Goal: Contribute content: Add original content to the website for others to see

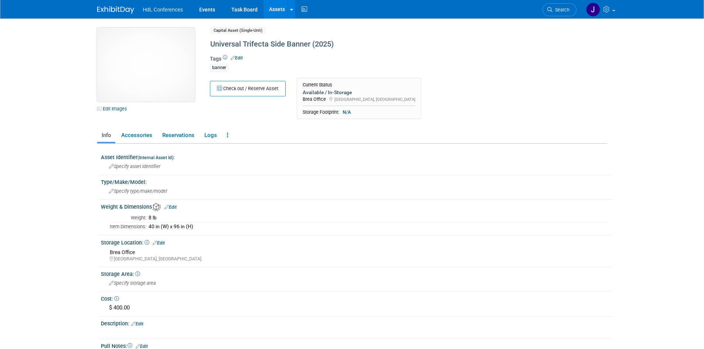
click at [167, 55] on img at bounding box center [146, 65] width 98 height 74
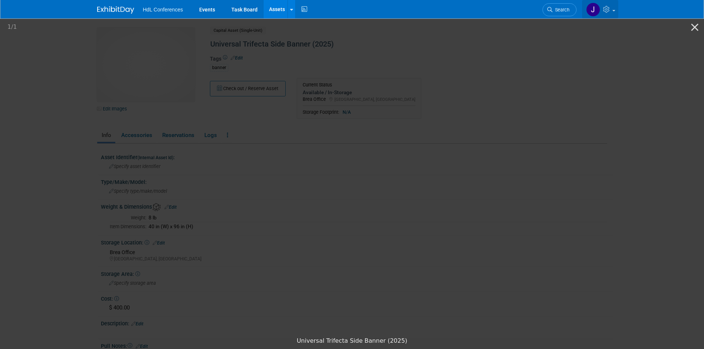
drag, startPoint x: 590, startPoint y: 108, endPoint x: 586, endPoint y: 10, distance: 98.7
click at [590, 102] on picture at bounding box center [352, 175] width 704 height 316
click at [607, 119] on picture at bounding box center [352, 175] width 704 height 316
click at [658, 166] on picture at bounding box center [352, 175] width 704 height 316
click at [696, 20] on button "Close gallery" at bounding box center [694, 26] width 18 height 17
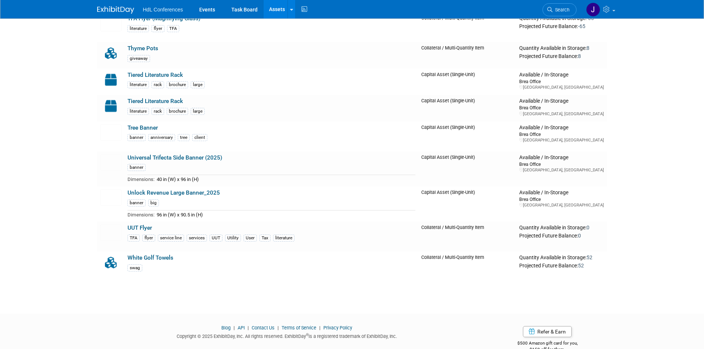
scroll to position [2597, 0]
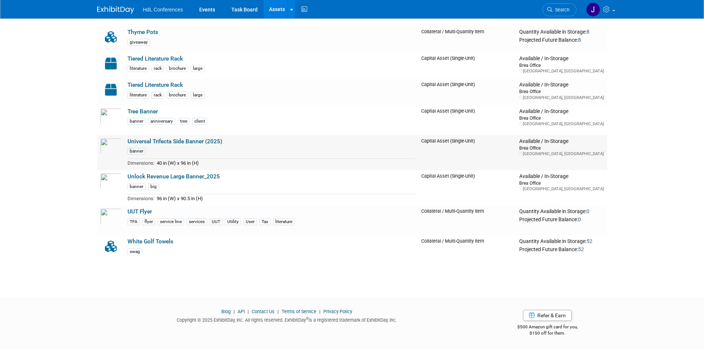
click at [179, 143] on link "Universal Trifecta Side Banner (2025)" at bounding box center [174, 141] width 95 height 7
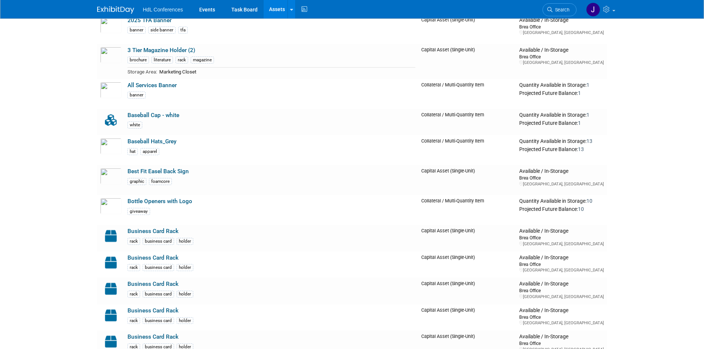
scroll to position [37, 0]
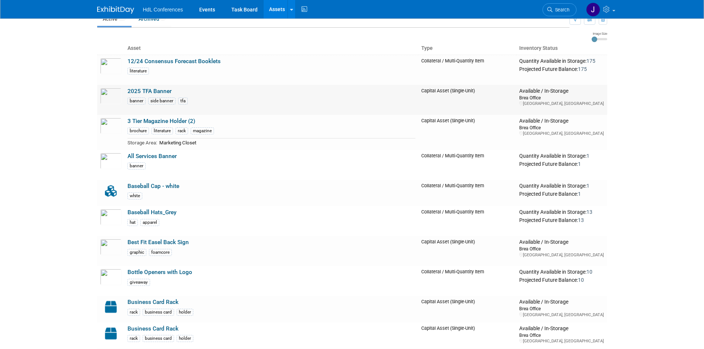
click at [143, 92] on link "2025 TFA Banner" at bounding box center [149, 91] width 44 height 7
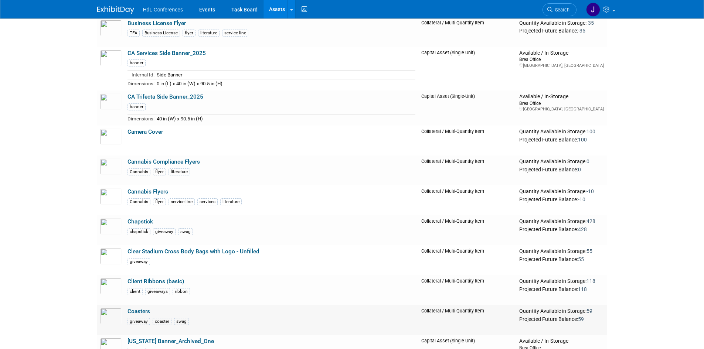
scroll to position [576, 0]
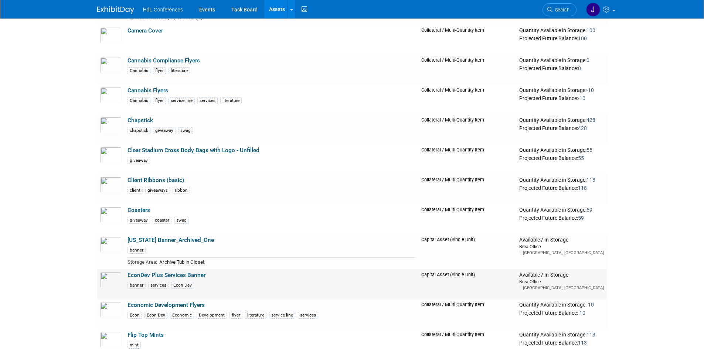
click at [136, 277] on link "EconDev Plus Services Banner" at bounding box center [166, 275] width 78 height 7
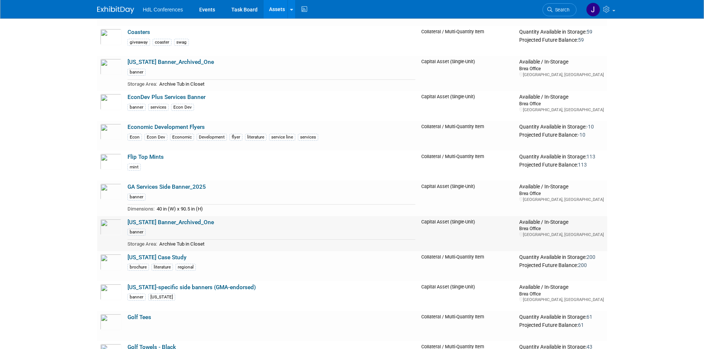
scroll to position [761, 0]
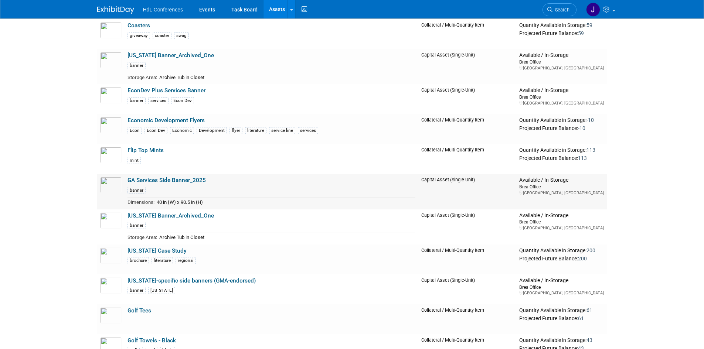
click at [185, 181] on link "GA Services Side Banner_2025" at bounding box center [166, 180] width 78 height 7
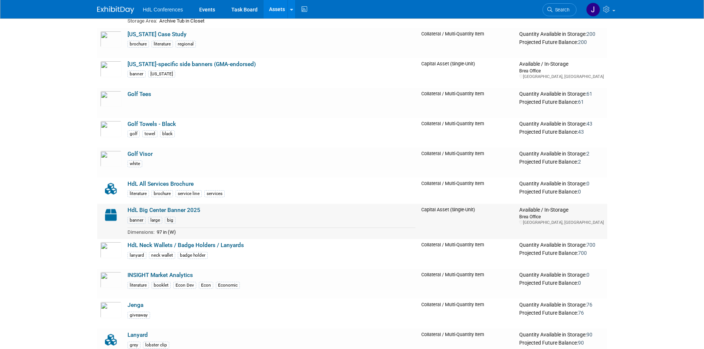
scroll to position [979, 0]
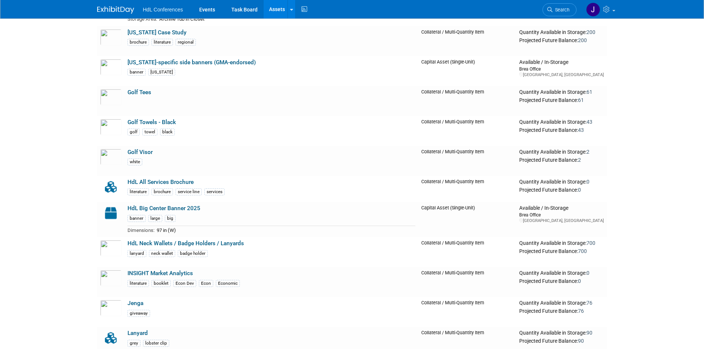
click at [188, 212] on link "HdL Big Center Banner 2025" at bounding box center [163, 208] width 73 height 7
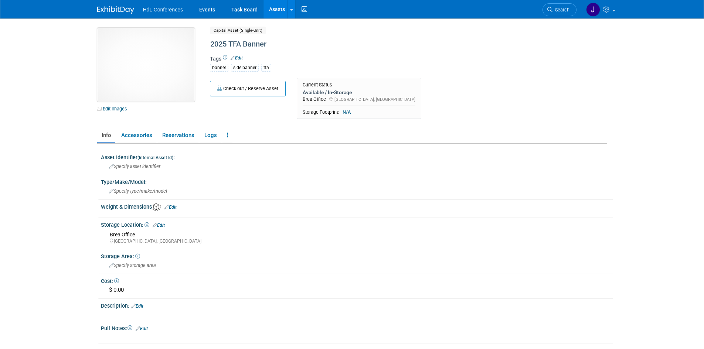
click at [131, 54] on img at bounding box center [146, 65] width 98 height 74
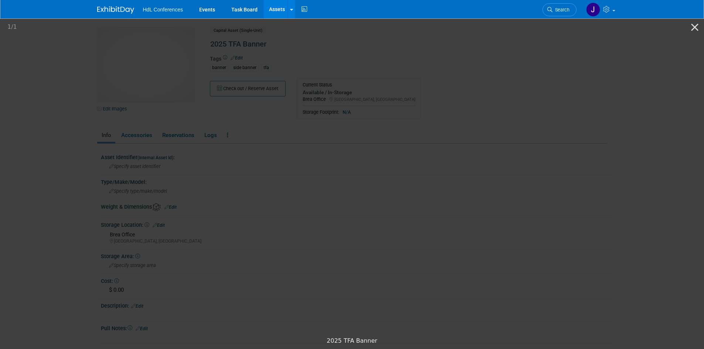
click at [627, 162] on picture at bounding box center [352, 175] width 704 height 316
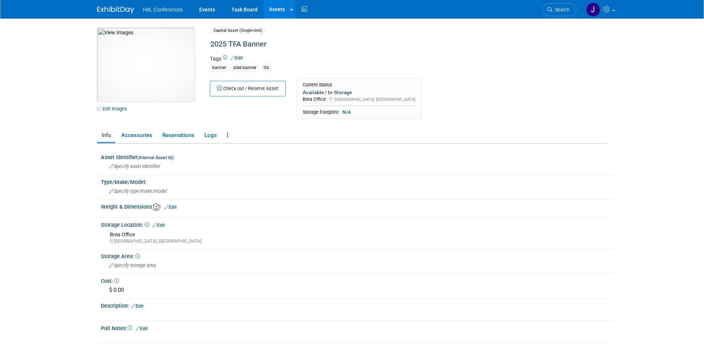
click at [158, 63] on img at bounding box center [146, 65] width 98 height 74
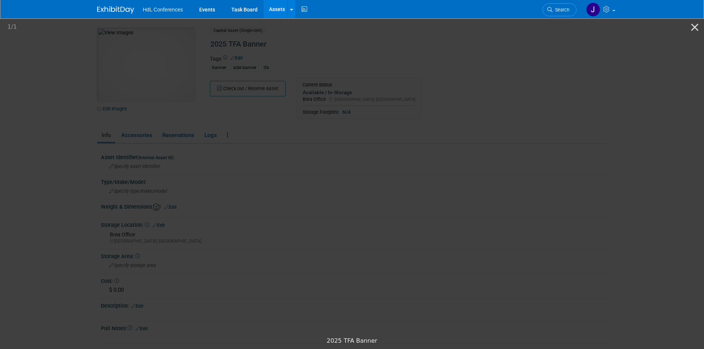
drag, startPoint x: 338, startPoint y: 146, endPoint x: 617, endPoint y: 142, distance: 279.0
click at [620, 142] on picture at bounding box center [352, 175] width 704 height 316
click at [74, 183] on picture at bounding box center [352, 175] width 704 height 316
click at [66, 112] on picture at bounding box center [352, 175] width 704 height 316
click at [693, 27] on button "Close gallery" at bounding box center [694, 26] width 18 height 17
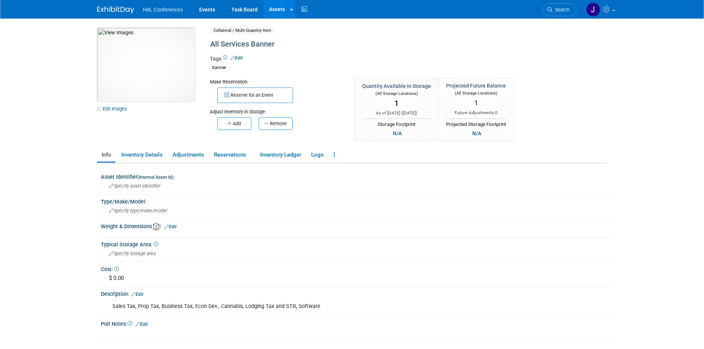
click at [139, 83] on img at bounding box center [146, 65] width 98 height 74
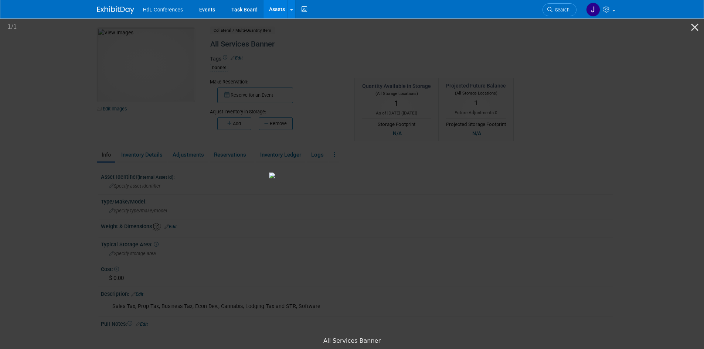
click at [76, 145] on picture at bounding box center [352, 175] width 704 height 316
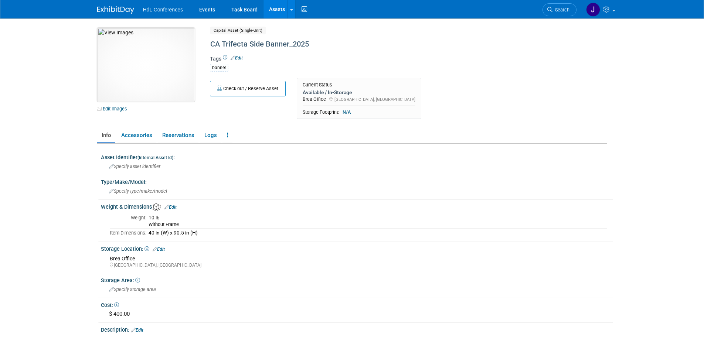
click at [122, 82] on img at bounding box center [146, 65] width 98 height 74
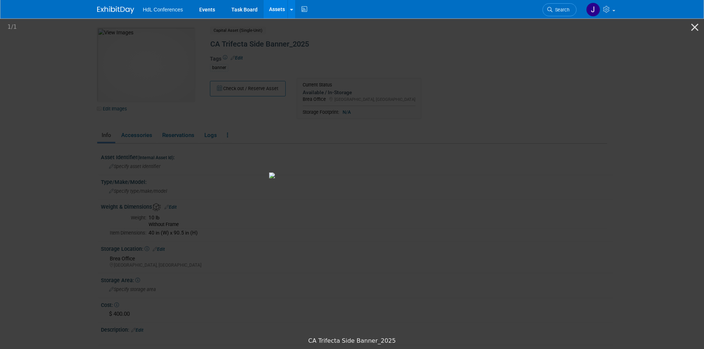
click at [131, 145] on picture at bounding box center [352, 175] width 704 height 316
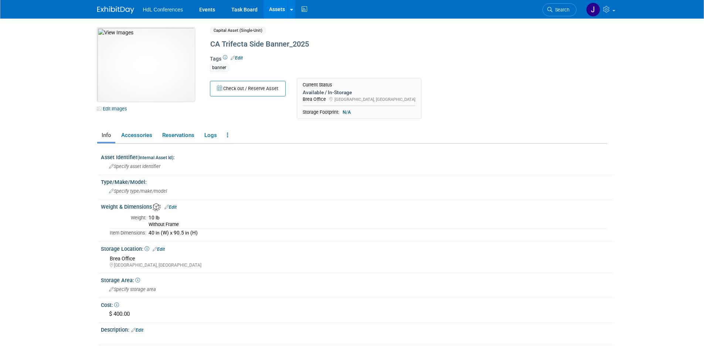
drag, startPoint x: 163, startPoint y: 69, endPoint x: 142, endPoint y: 64, distance: 21.7
click at [142, 64] on img at bounding box center [146, 65] width 98 height 74
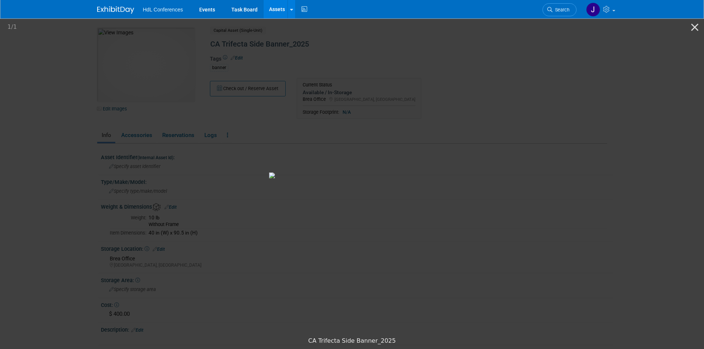
drag, startPoint x: 50, startPoint y: 179, endPoint x: 87, endPoint y: 160, distance: 41.8
click at [50, 179] on picture at bounding box center [352, 175] width 704 height 316
click at [699, 29] on button "Close gallery" at bounding box center [694, 26] width 18 height 17
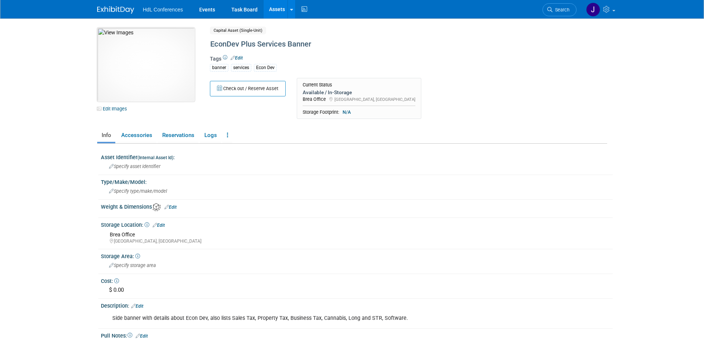
click at [163, 56] on img at bounding box center [146, 65] width 98 height 74
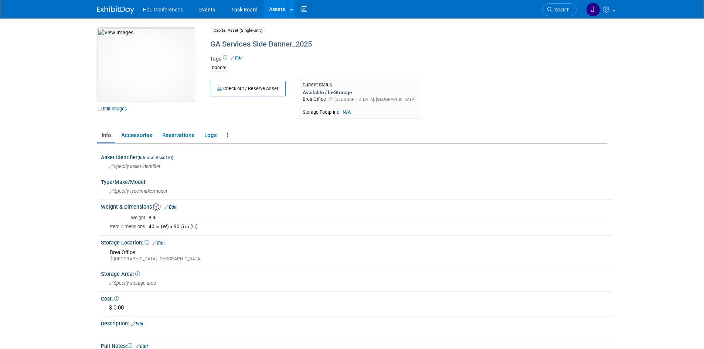
click at [155, 89] on img at bounding box center [146, 65] width 98 height 74
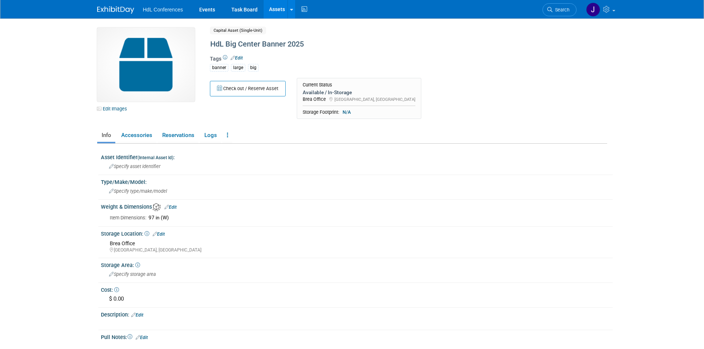
click at [169, 59] on img at bounding box center [146, 65] width 98 height 74
click at [124, 108] on link "Edit Images" at bounding box center [113, 108] width 33 height 9
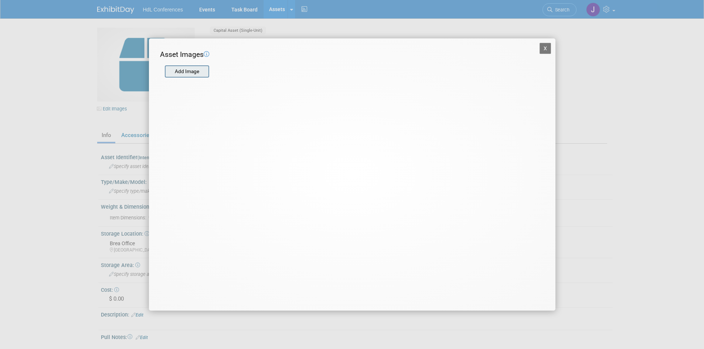
click at [194, 74] on input "file" at bounding box center [164, 71] width 88 height 11
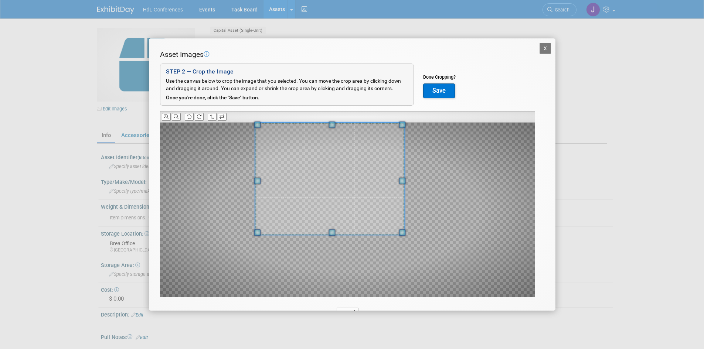
click at [344, 135] on span at bounding box center [329, 179] width 149 height 112
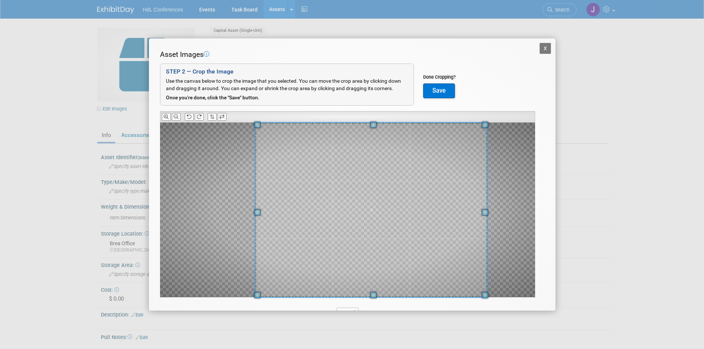
click at [482, 298] on span at bounding box center [485, 295] width 7 height 7
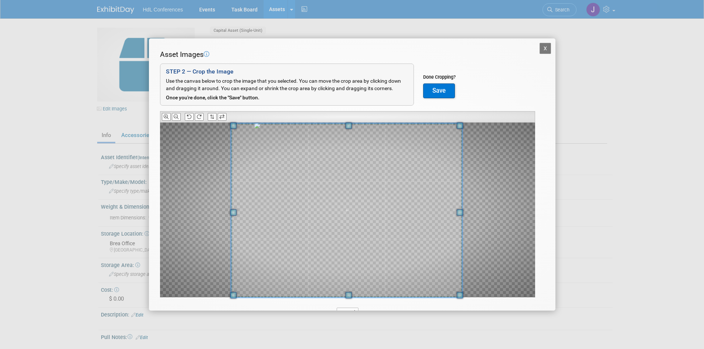
click at [419, 273] on span at bounding box center [346, 210] width 231 height 174
click at [444, 92] on button "Save" at bounding box center [439, 90] width 32 height 15
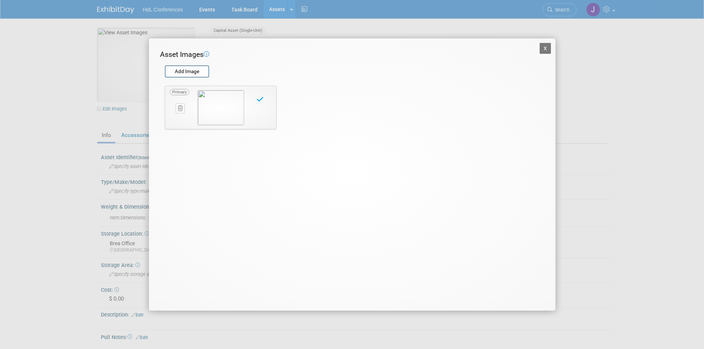
click at [543, 48] on button "X" at bounding box center [545, 48] width 12 height 11
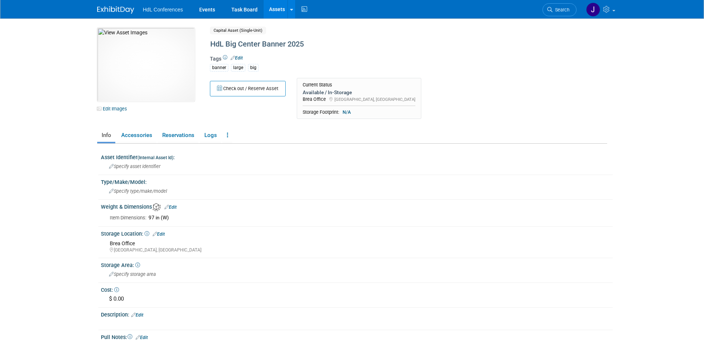
click at [72, 70] on body "HdL Conferences Events Task Board Assets New Asset" at bounding box center [352, 174] width 704 height 349
click at [139, 75] on img at bounding box center [146, 65] width 98 height 74
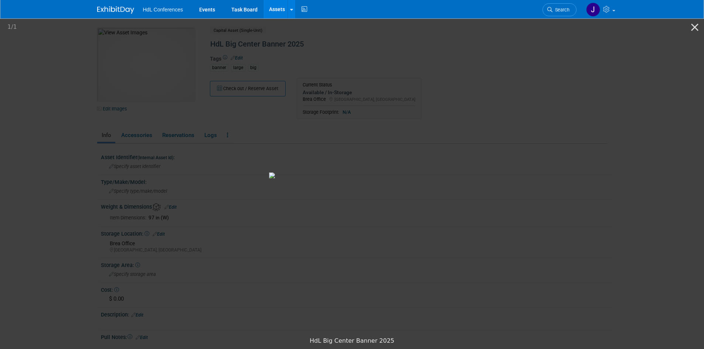
click at [72, 85] on picture at bounding box center [352, 175] width 704 height 316
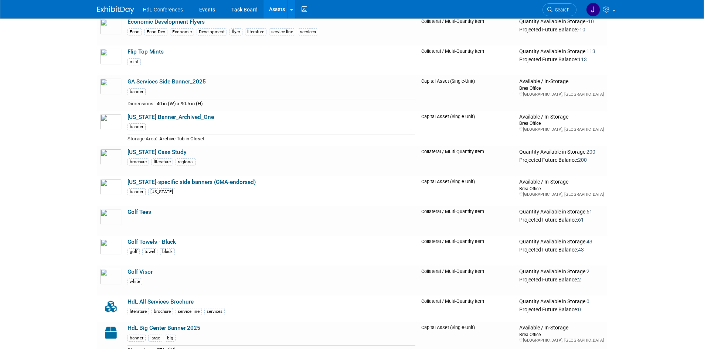
scroll to position [961, 0]
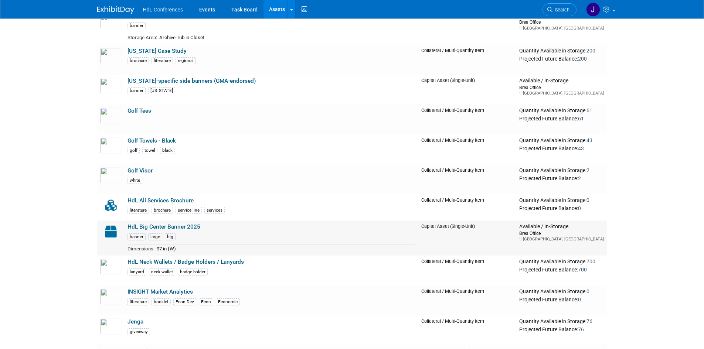
click at [185, 225] on link "HdL Big Center Banner 2025" at bounding box center [163, 227] width 73 height 7
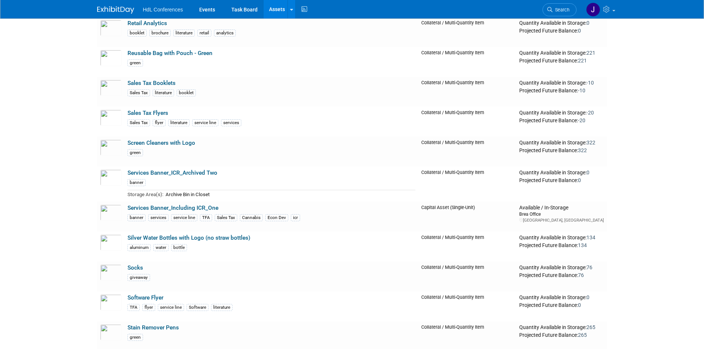
scroll to position [2534, 0]
